Goal: Task Accomplishment & Management: Use online tool/utility

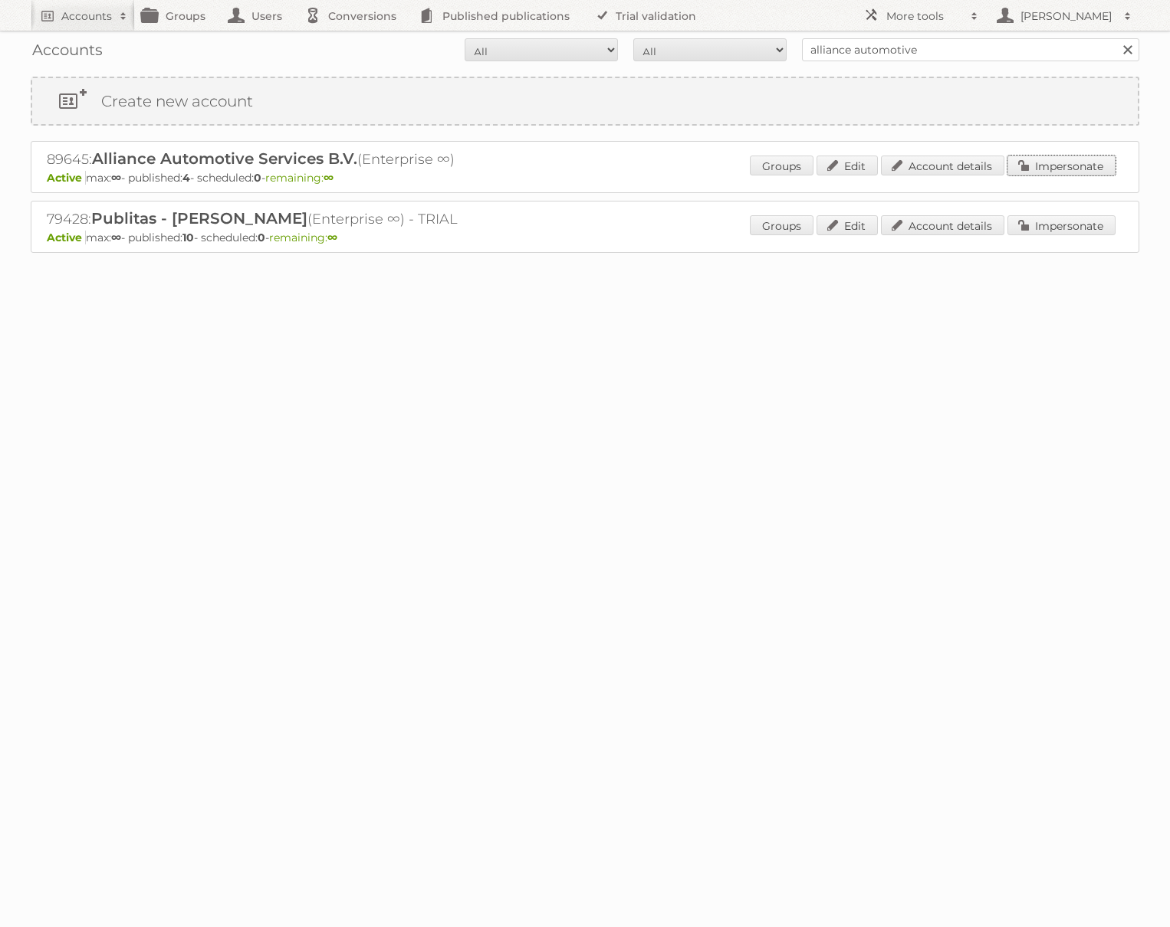
click at [1040, 170] on link "Impersonate" at bounding box center [1061, 166] width 108 height 20
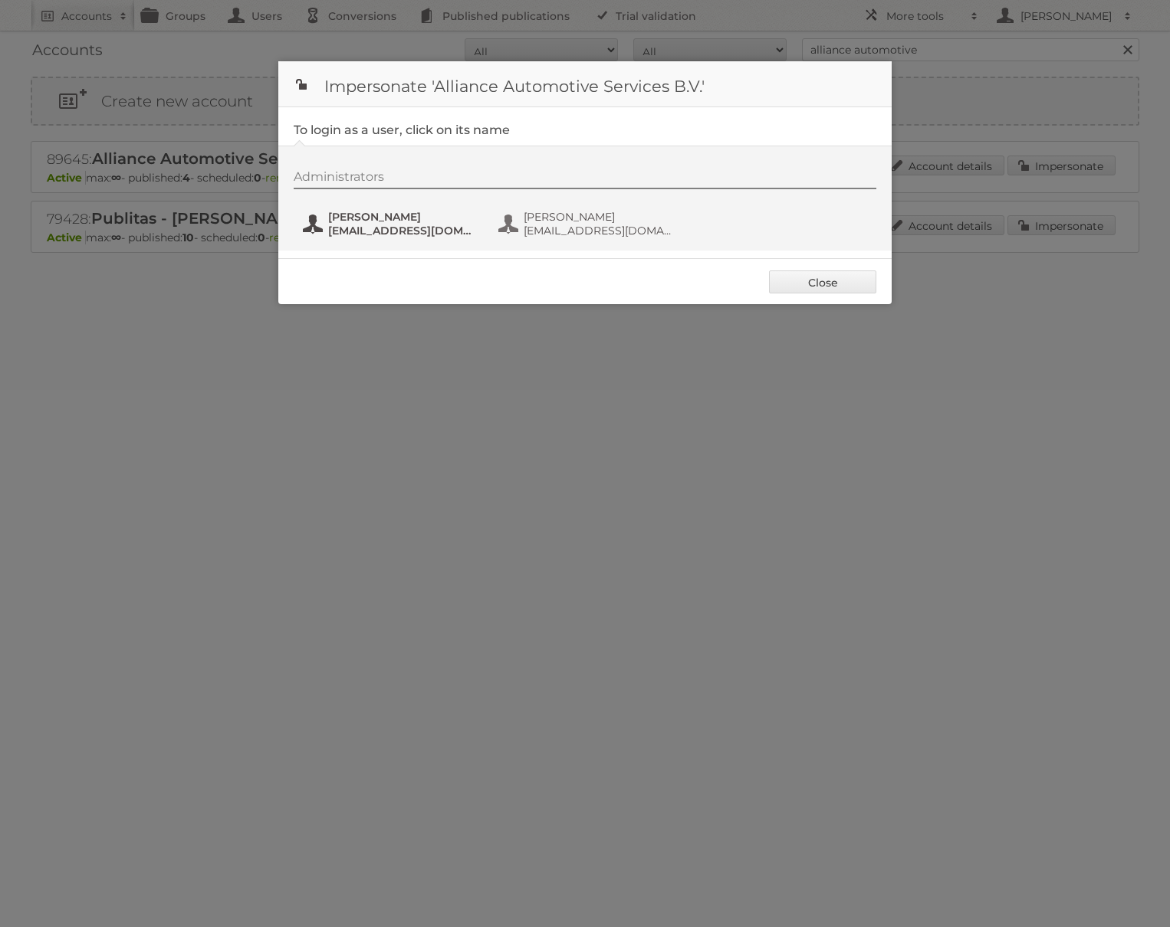
click at [422, 235] on span "LLoomans@allianceautomotive.nl" at bounding box center [402, 231] width 149 height 14
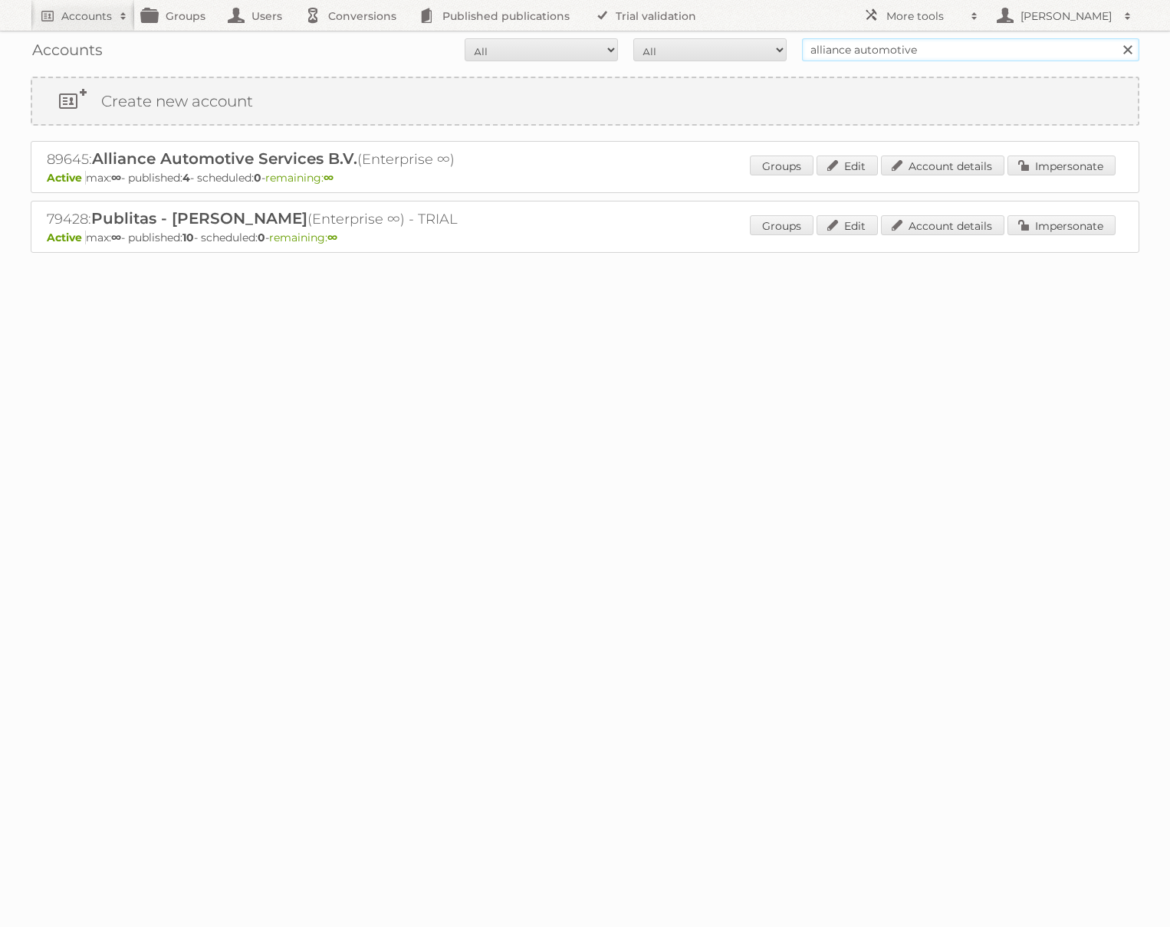
click at [878, 54] on input "alliance automotive" at bounding box center [970, 49] width 337 height 23
type input "[PERSON_NAME]"
click at [1115, 38] on input "Search" at bounding box center [1126, 49] width 23 height 23
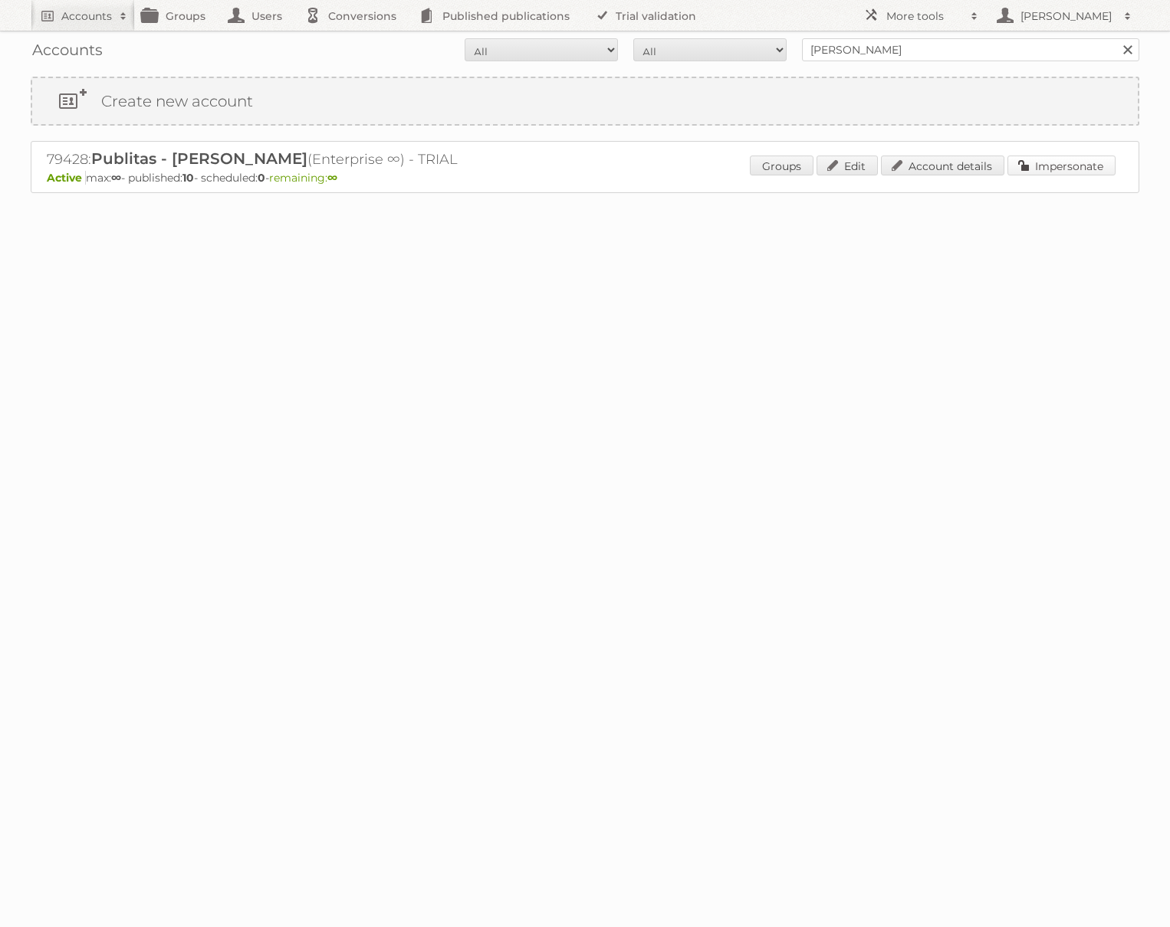
click at [1100, 169] on link "Impersonate" at bounding box center [1061, 166] width 108 height 20
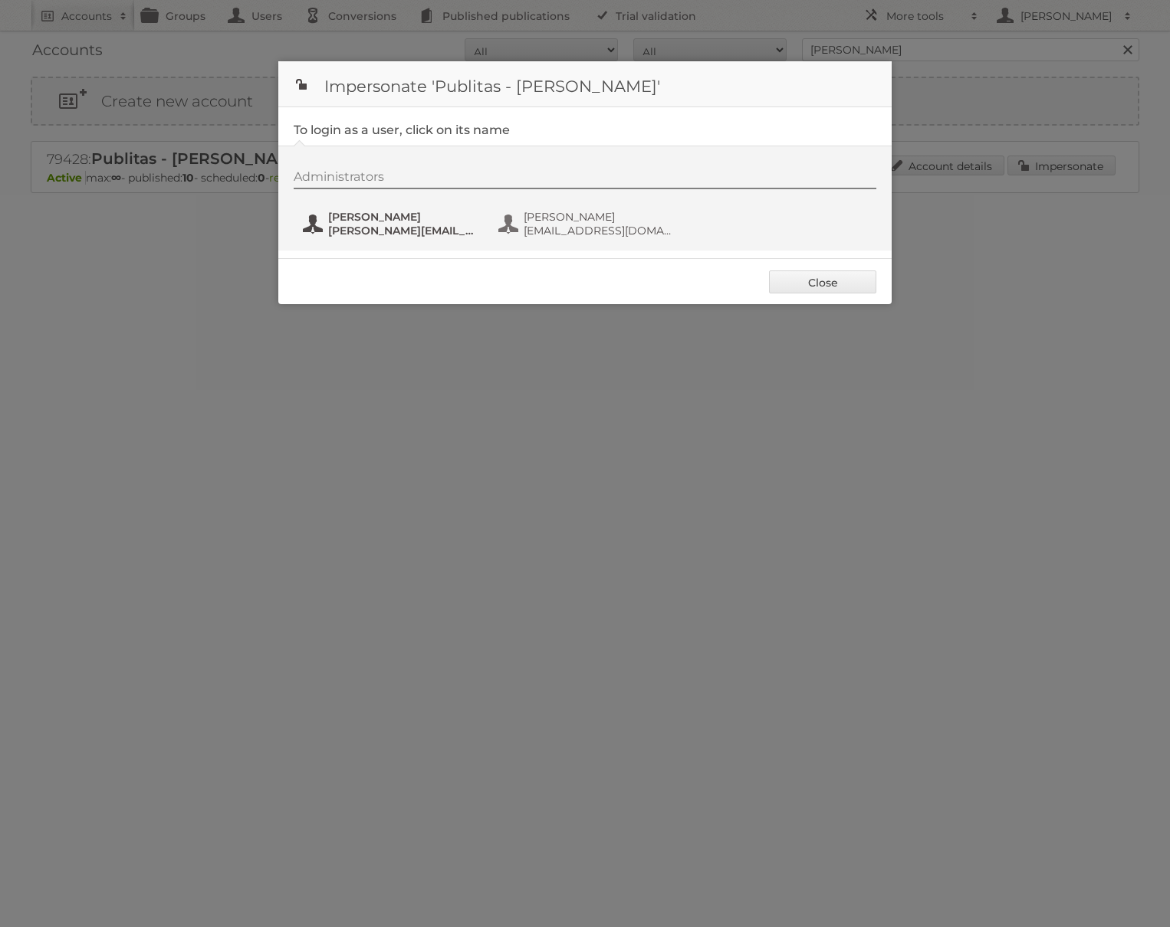
click at [394, 225] on span "[PERSON_NAME][EMAIL_ADDRESS][DOMAIN_NAME]" at bounding box center [402, 231] width 149 height 14
